Goal: Task Accomplishment & Management: Use online tool/utility

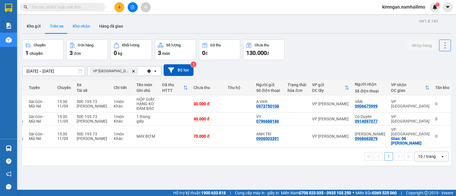
click at [80, 29] on button "Kho nhận" at bounding box center [81, 26] width 26 height 14
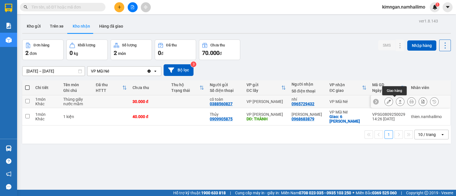
click at [386, 102] on icon at bounding box center [388, 102] width 4 height 4
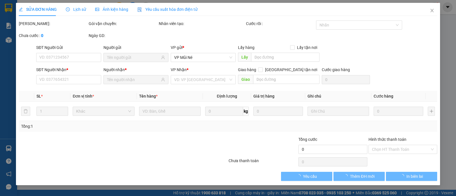
type input "0388560827"
type input "cô toàn"
type input "0965729432"
type input "nhí"
type input "30.000"
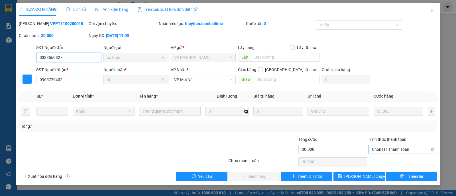
click at [378, 149] on span "Chọn HT Thanh Toán" at bounding box center [403, 149] width 62 height 9
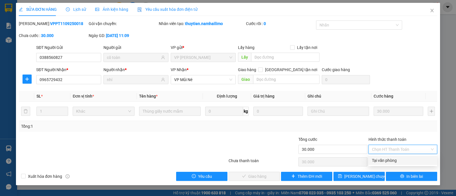
click at [379, 159] on div "Tại văn phòng" at bounding box center [403, 160] width 62 height 6
type input "0"
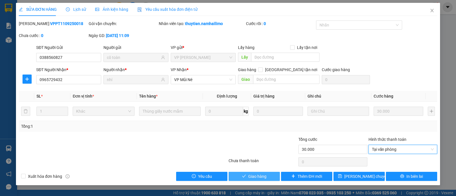
click at [261, 178] on span "Giao hàng" at bounding box center [257, 176] width 18 height 6
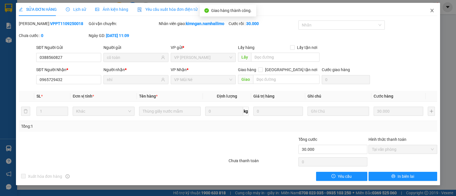
click at [434, 9] on icon "close" at bounding box center [431, 10] width 5 height 5
